Goal: Transaction & Acquisition: Purchase product/service

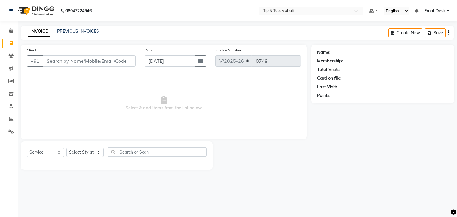
select select "5835"
select select "service"
drag, startPoint x: 0, startPoint y: 0, endPoint x: 81, endPoint y: 156, distance: 175.8
click at [81, 156] on select "Select Stylist Front Desk [PERSON_NAME] [PERSON_NAME] [DATE][PERSON_NAME] SACHI…" at bounding box center [84, 152] width 37 height 9
select select "90381"
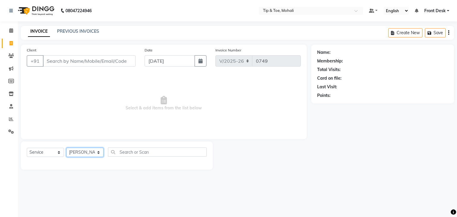
click at [66, 148] on select "Select Stylist Front Desk [PERSON_NAME] [PERSON_NAME] [DATE][PERSON_NAME] SACHI…" at bounding box center [84, 152] width 37 height 9
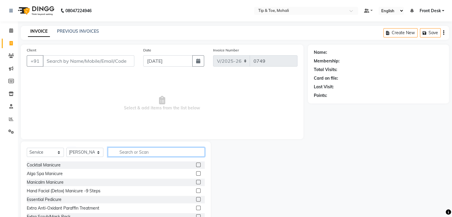
click at [129, 153] on input "text" at bounding box center [156, 151] width 97 height 9
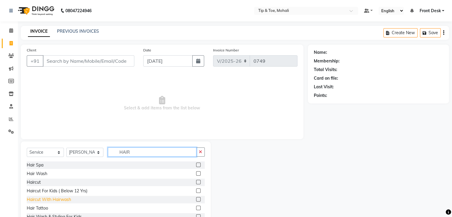
type input "HAIR"
click at [51, 198] on div "Haircut With Hairwash" at bounding box center [49, 200] width 44 height 6
checkbox input "false"
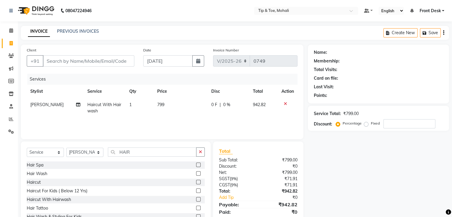
click at [173, 105] on td "799" at bounding box center [181, 108] width 54 height 20
select select "90381"
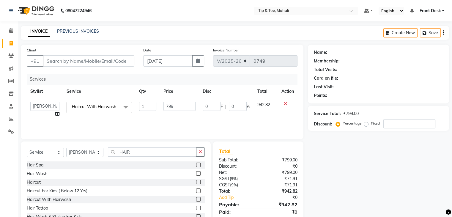
click at [173, 105] on input "799" at bounding box center [180, 106] width 32 height 9
type input "7"
type input "800"
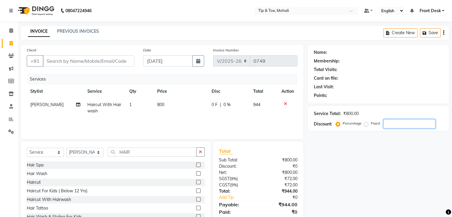
click at [387, 126] on input "number" at bounding box center [410, 123] width 52 height 9
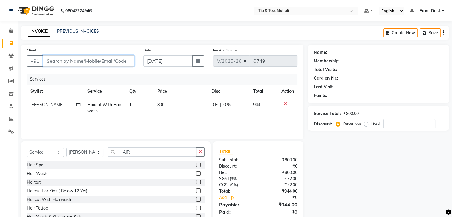
click at [75, 62] on input "Client" at bounding box center [89, 60] width 92 height 11
click at [86, 156] on select "Select Stylist Front Desk [PERSON_NAME] [PERSON_NAME] [DATE][PERSON_NAME] SACHI…" at bounding box center [84, 152] width 37 height 9
select select "43595"
click at [66, 148] on select "Select Stylist Front Desk [PERSON_NAME] [PERSON_NAME] [DATE][PERSON_NAME] SACHI…" at bounding box center [84, 152] width 37 height 9
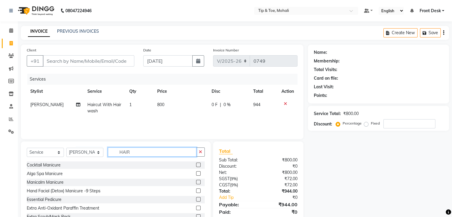
click at [141, 155] on input "HAIR" at bounding box center [152, 151] width 89 height 9
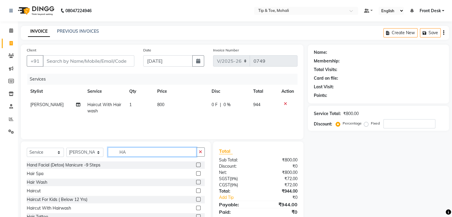
type input "H"
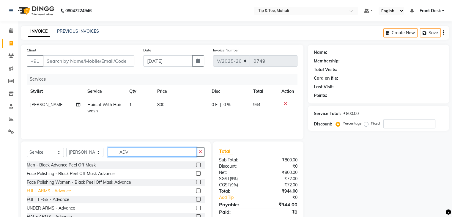
type input "ADV"
click at [68, 191] on div "FULL ARMS - Advance" at bounding box center [49, 191] width 44 height 6
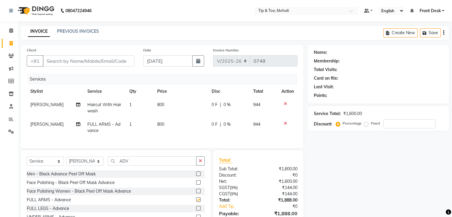
checkbox input "false"
click at [168, 124] on td "800" at bounding box center [181, 128] width 54 height 20
select select "43595"
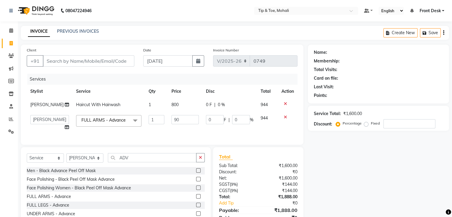
type input "900"
click at [339, 143] on div "Name: Membership: Total Visits: Card on file: Last Visit: Points: Service Total…" at bounding box center [381, 140] width 146 height 190
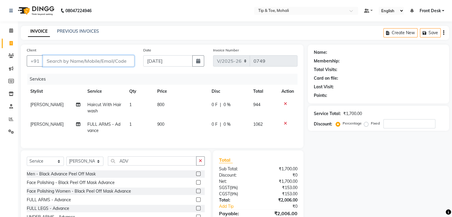
click at [98, 62] on input "Client" at bounding box center [89, 60] width 92 height 11
click at [94, 59] on input "Client" at bounding box center [89, 60] width 92 height 11
type input "8"
type input "0"
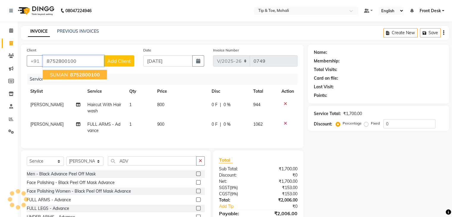
type input "8752800100"
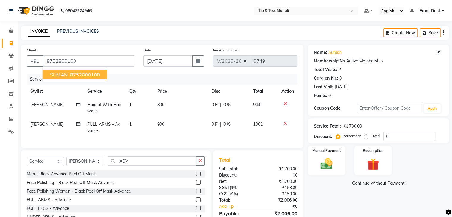
click at [93, 74] on span "8752800100" at bounding box center [85, 75] width 30 height 6
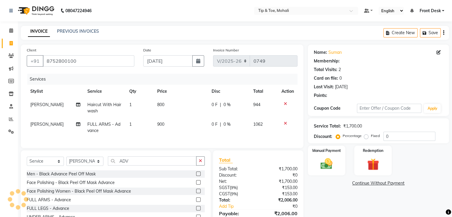
scroll to position [35, 0]
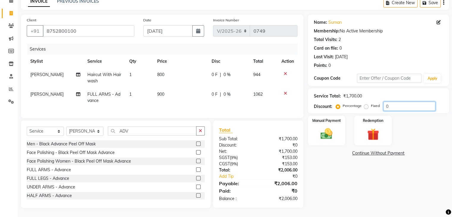
click at [396, 102] on input "0" at bounding box center [410, 106] width 52 height 9
click at [427, 102] on input "number" at bounding box center [410, 106] width 52 height 9
type input "15.254"
click at [333, 132] on img at bounding box center [327, 134] width 20 height 14
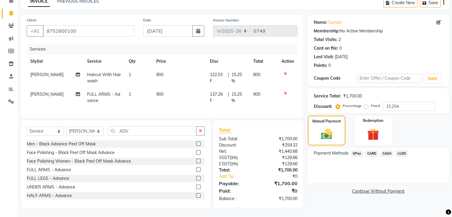
click at [388, 150] on span "CASH" at bounding box center [387, 153] width 13 height 7
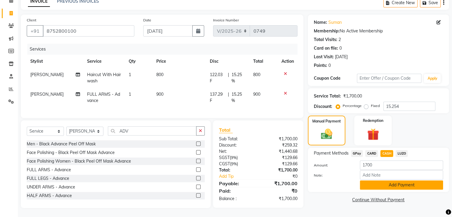
click at [390, 180] on button "Add Payment" at bounding box center [401, 184] width 83 height 9
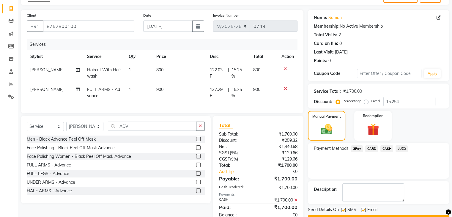
scroll to position [56, 0]
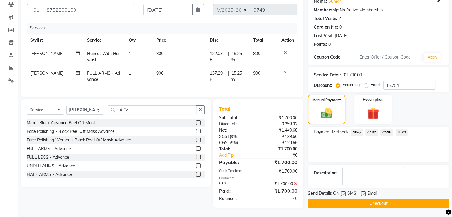
click at [380, 199] on button "Checkout" at bounding box center [378, 203] width 141 height 9
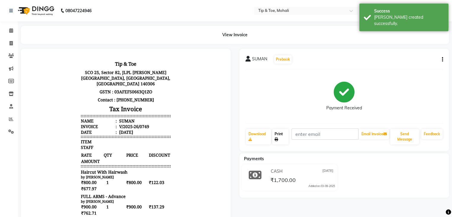
click at [278, 141] on icon at bounding box center [277, 140] width 4 height 4
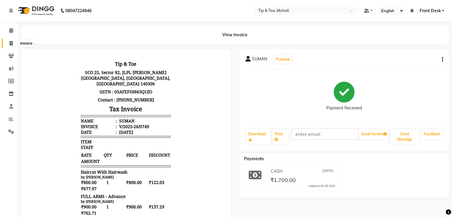
click at [11, 44] on icon at bounding box center [11, 43] width 3 height 4
select select "service"
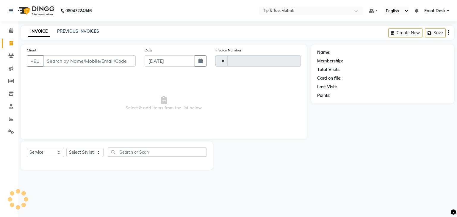
type input "0750"
select select "5835"
click at [68, 32] on link "PREVIOUS INVOICES" at bounding box center [78, 31] width 42 height 5
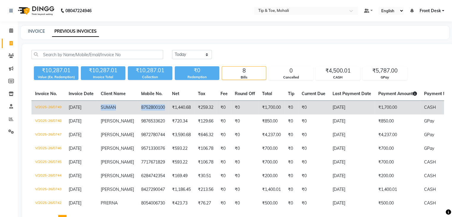
drag, startPoint x: 100, startPoint y: 107, endPoint x: 158, endPoint y: 108, distance: 58.3
click at [158, 108] on tr "V/2025-26/0749 [DATE] SUMAN 8752800100 ₹1,440.68 ₹259.32 ₹0 ₹0 ₹1,700.00 ₹0 ₹0 …" at bounding box center [278, 108] width 493 height 14
copy tr "SUMAN 8752800100"
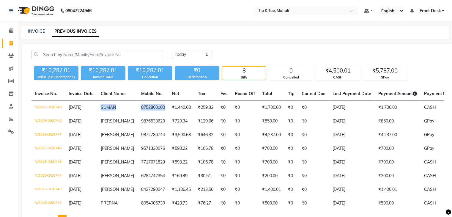
click at [5, 45] on link "Invoice" at bounding box center [9, 44] width 14 height 10
select select "service"
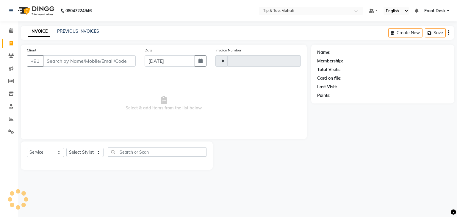
type input "0750"
select select "5835"
click at [92, 155] on select "Select Stylist" at bounding box center [84, 152] width 37 height 9
click at [85, 153] on select "Select Stylist Front Desk [PERSON_NAME] [PERSON_NAME] [DATE][PERSON_NAME] SACHI…" at bounding box center [84, 152] width 37 height 9
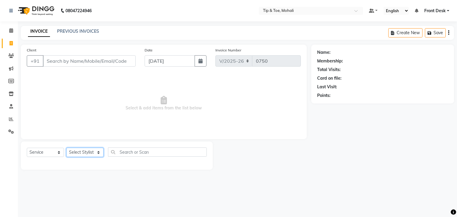
select select "90381"
click at [66, 148] on select "Select Stylist Front Desk [PERSON_NAME] [PERSON_NAME] [DATE][PERSON_NAME] SACHI…" at bounding box center [84, 152] width 37 height 9
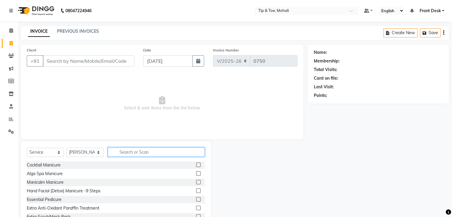
click at [122, 153] on input "text" at bounding box center [156, 151] width 97 height 9
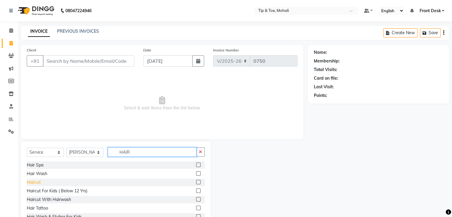
type input "HAIR"
click at [38, 182] on div "Haircut" at bounding box center [34, 182] width 14 height 6
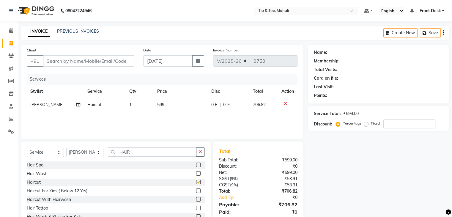
checkbox input "false"
click at [89, 155] on select "Select Stylist Front Desk [PERSON_NAME] [PERSON_NAME] [DATE][PERSON_NAME] SACHI…" at bounding box center [84, 152] width 37 height 9
click at [136, 150] on input "HAIR" at bounding box center [152, 151] width 89 height 9
type input "H"
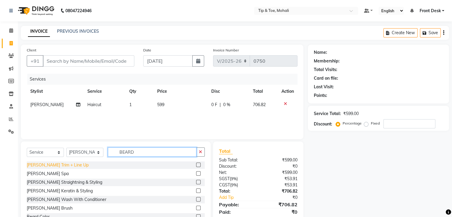
type input "BEARD"
drag, startPoint x: 63, startPoint y: 164, endPoint x: 55, endPoint y: 164, distance: 8.7
click at [55, 164] on div "[PERSON_NAME] Trim + Line Up" at bounding box center [58, 165] width 62 height 6
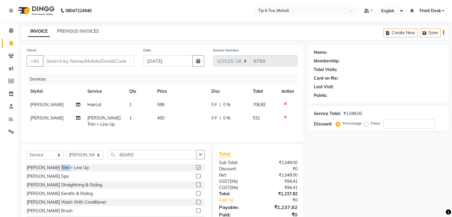
checkbox input "false"
click at [55, 160] on select "Select Service Product Membership Package Voucher Prepaid Gift Card" at bounding box center [45, 154] width 37 height 9
click at [169, 118] on td "450" at bounding box center [181, 121] width 54 height 20
select select "90381"
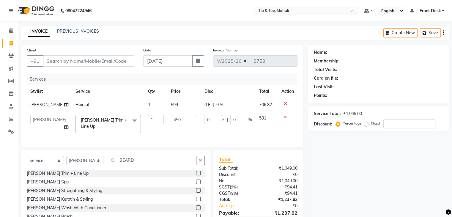
click at [171, 118] on input "450" at bounding box center [184, 119] width 26 height 9
type input "300"
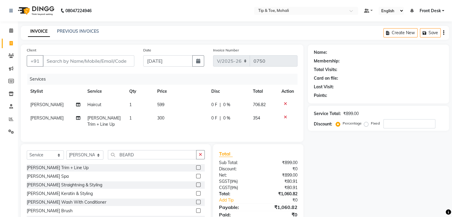
click at [175, 106] on td "599" at bounding box center [181, 104] width 54 height 13
select select "90381"
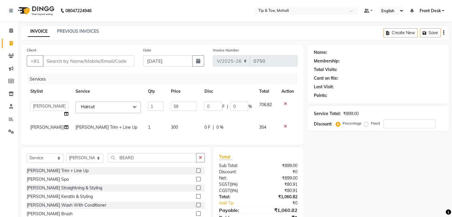
type input "5"
type input "400"
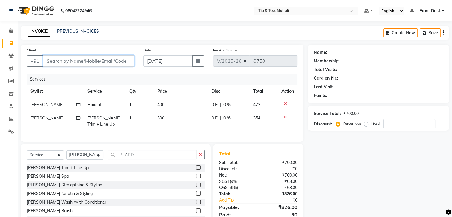
click at [96, 61] on input "Client" at bounding box center [89, 60] width 92 height 11
click at [83, 62] on input "Client" at bounding box center [89, 60] width 92 height 11
type input "9"
type input "0"
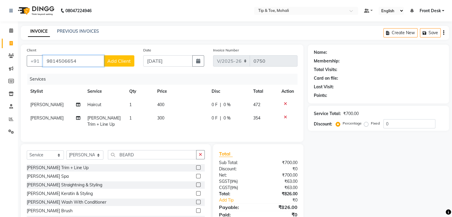
type input "9814506654"
click at [128, 62] on span "Add Client" at bounding box center [118, 61] width 23 height 6
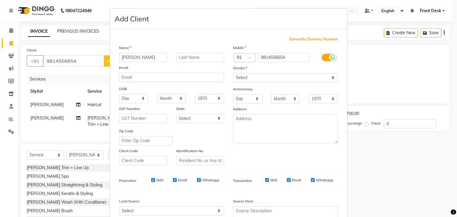
type input "[PERSON_NAME]"
click at [239, 79] on select "Select [DEMOGRAPHIC_DATA] [DEMOGRAPHIC_DATA] Other Prefer Not To Say" at bounding box center [285, 77] width 105 height 9
select select "[DEMOGRAPHIC_DATA]"
click at [233, 73] on select "Select [DEMOGRAPHIC_DATA] [DEMOGRAPHIC_DATA] Other Prefer Not To Say" at bounding box center [285, 77] width 105 height 9
click at [151, 182] on input "SMS" at bounding box center [153, 180] width 4 height 4
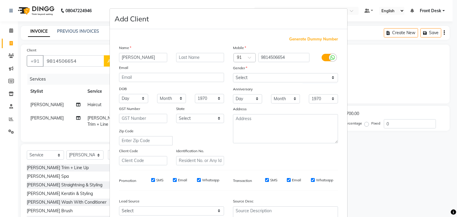
checkbox input "false"
click at [173, 180] on input "Email" at bounding box center [175, 180] width 4 height 4
checkbox input "false"
click at [265, 182] on input "SMS" at bounding box center [267, 180] width 4 height 4
checkbox input "false"
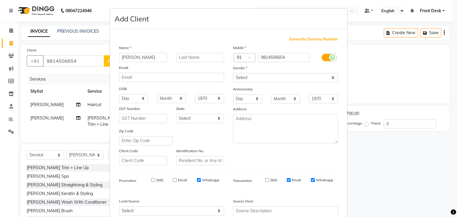
click at [287, 181] on input "Email" at bounding box center [289, 180] width 4 height 4
checkbox input "false"
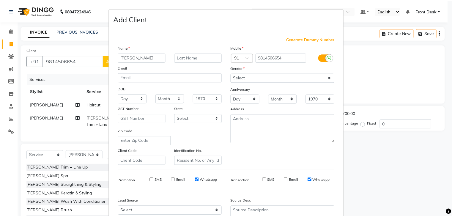
scroll to position [60, 0]
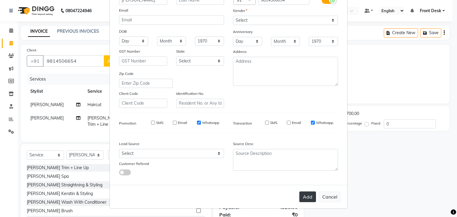
click at [307, 195] on button "Add" at bounding box center [307, 196] width 17 height 11
select select
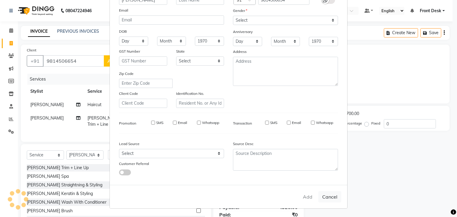
select select
checkbox input "false"
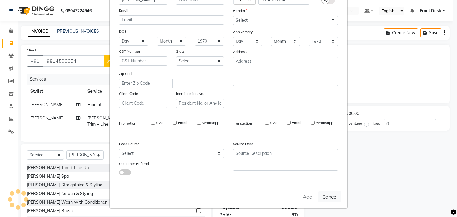
checkbox input "false"
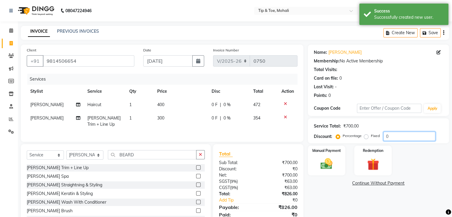
click at [404, 137] on input "0" at bounding box center [410, 136] width 52 height 9
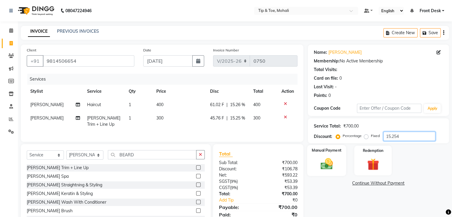
type input "15.254"
click at [326, 166] on img at bounding box center [327, 164] width 20 height 14
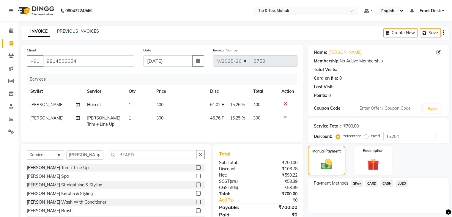
click at [354, 181] on span "GPay" at bounding box center [357, 183] width 12 height 7
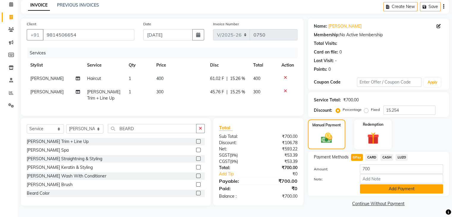
click at [372, 185] on button "Add Payment" at bounding box center [401, 188] width 83 height 9
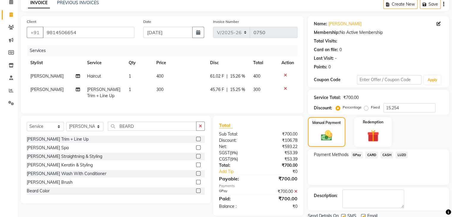
scroll to position [51, 0]
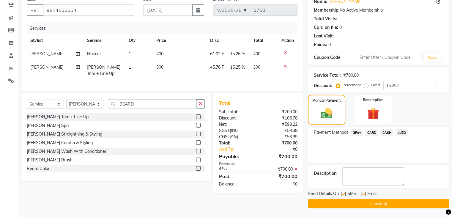
click at [370, 203] on button "Checkout" at bounding box center [378, 203] width 141 height 9
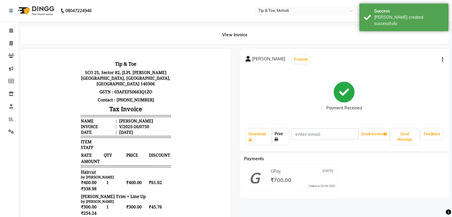
click at [280, 136] on link "Print" at bounding box center [280, 136] width 16 height 15
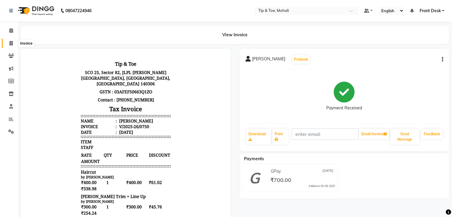
click at [10, 44] on icon at bounding box center [11, 43] width 3 height 4
select select "service"
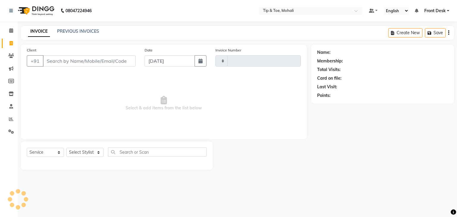
type input "0751"
select select "5835"
click at [75, 28] on div "PREVIOUS INVOICES" at bounding box center [78, 31] width 42 height 6
click at [75, 30] on link "PREVIOUS INVOICES" at bounding box center [78, 31] width 42 height 5
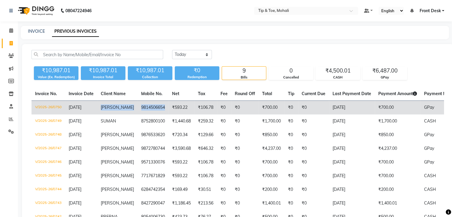
drag, startPoint x: 100, startPoint y: 109, endPoint x: 159, endPoint y: 109, distance: 58.9
click at [159, 109] on tr "V/2025-26/0750 [DATE] [PERSON_NAME] 9814506654 ₹593.22 ₹106.78 ₹0 ₹0 ₹700.00 ₹0…" at bounding box center [278, 108] width 493 height 14
copy tr "[PERSON_NAME] 9814506654"
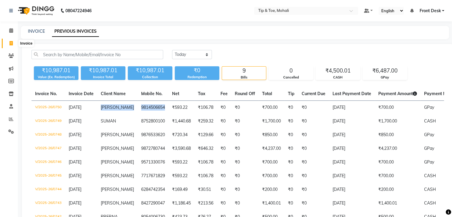
click at [9, 43] on span at bounding box center [11, 43] width 10 height 7
select select "service"
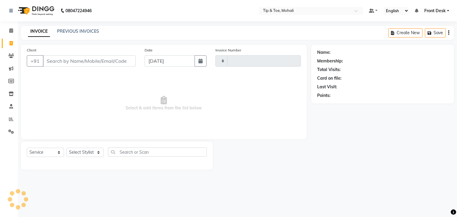
type input "0751"
select select "5835"
click at [10, 120] on icon at bounding box center [11, 119] width 4 height 4
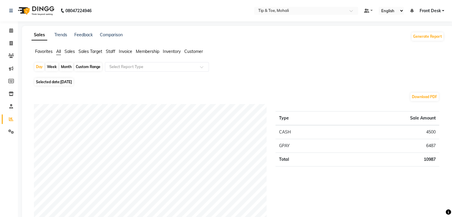
click at [112, 52] on span "Staff" at bounding box center [111, 51] width 10 height 5
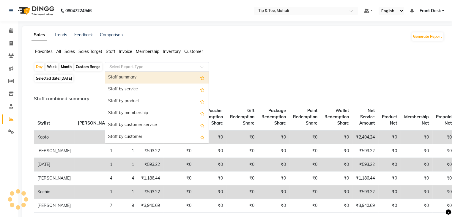
click at [118, 67] on input "text" at bounding box center [151, 67] width 86 height 6
click at [122, 75] on div "Staff summary" at bounding box center [156, 78] width 103 height 12
select select "full_report"
select select "pdf"
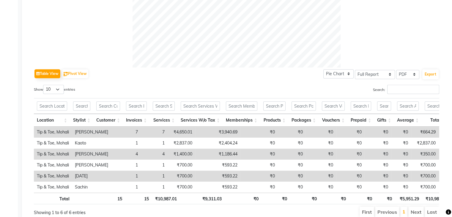
scroll to position [265, 0]
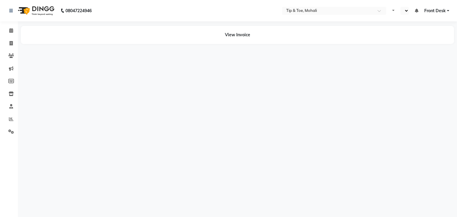
select select "en"
